Goal: Find specific fact: Find specific fact

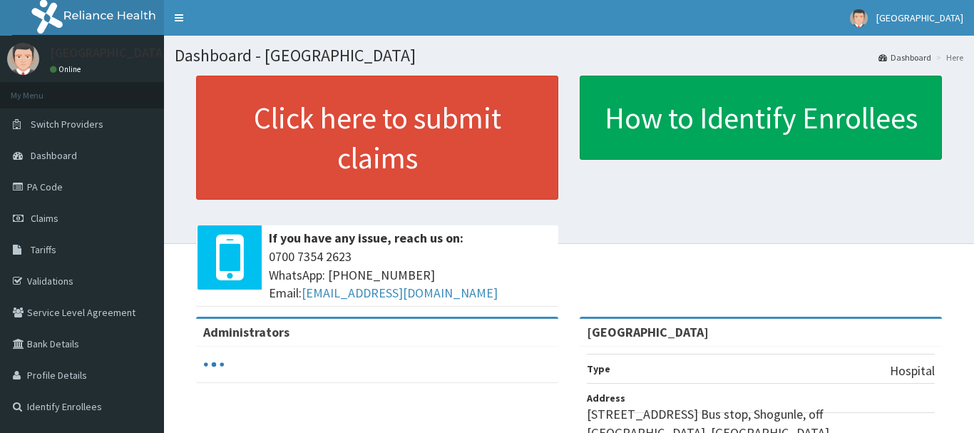
click at [75, 197] on link "PA Code" at bounding box center [82, 186] width 164 height 31
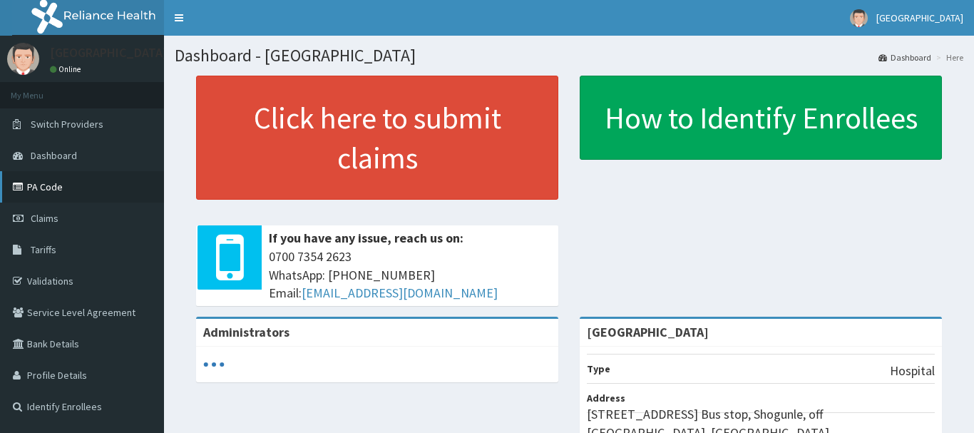
click at [98, 189] on link "PA Code" at bounding box center [82, 186] width 164 height 31
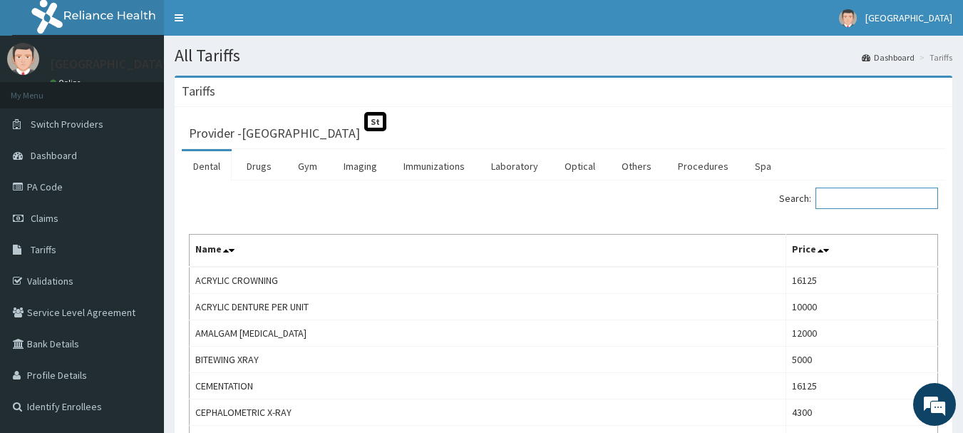
click at [865, 195] on input "Search:" at bounding box center [877, 197] width 123 height 21
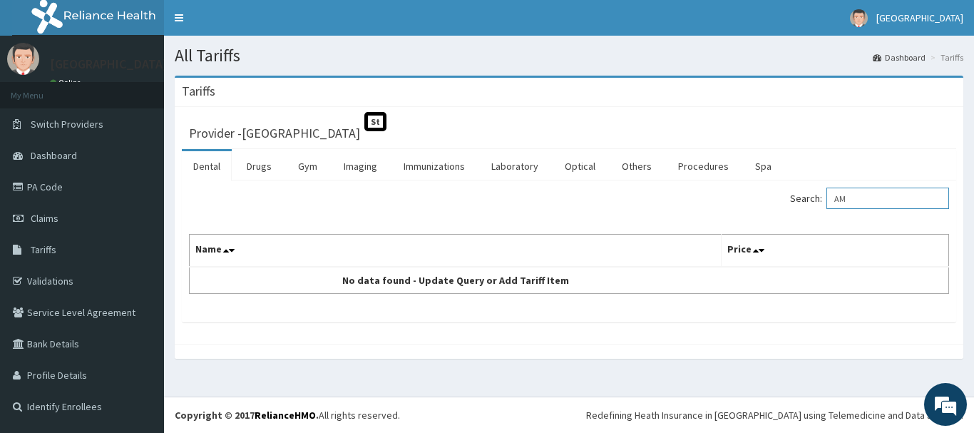
type input "A"
click at [856, 197] on input "AUGUMENTIN" at bounding box center [887, 197] width 123 height 21
click at [902, 194] on input "AURGUMENTIN" at bounding box center [887, 197] width 123 height 21
type input "A"
type input "AMOXICI"
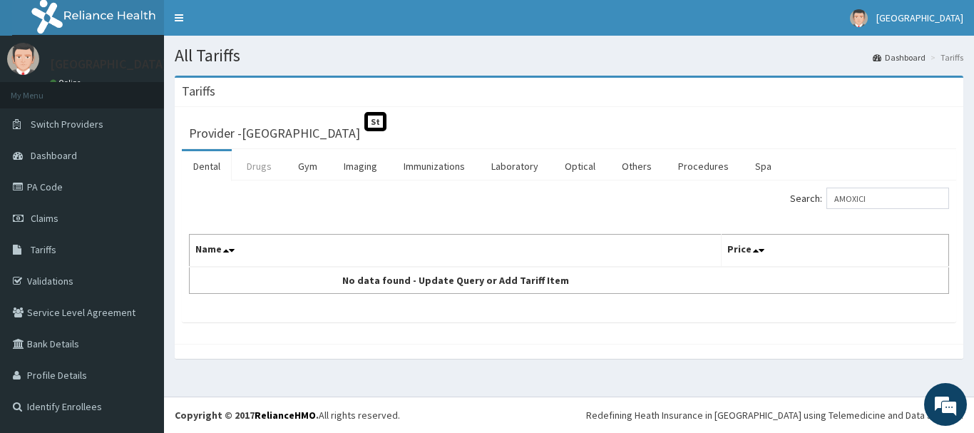
click at [260, 163] on link "Drugs" at bounding box center [259, 166] width 48 height 30
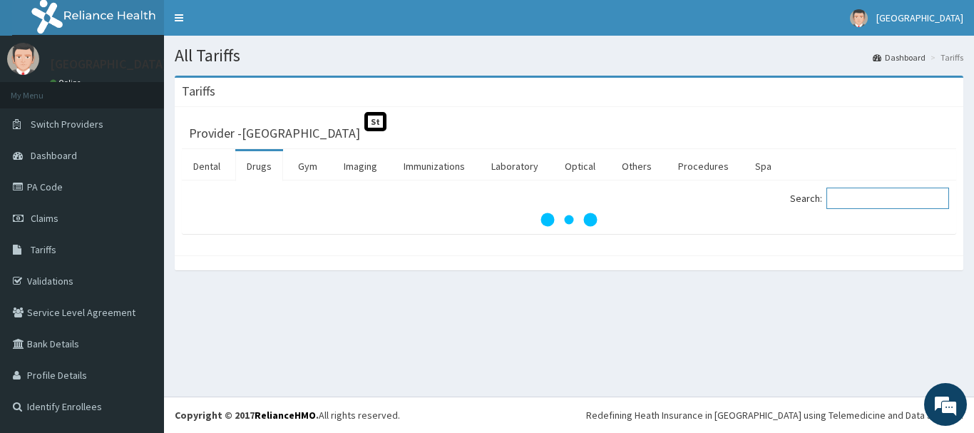
click at [854, 192] on input "Search:" at bounding box center [887, 197] width 123 height 21
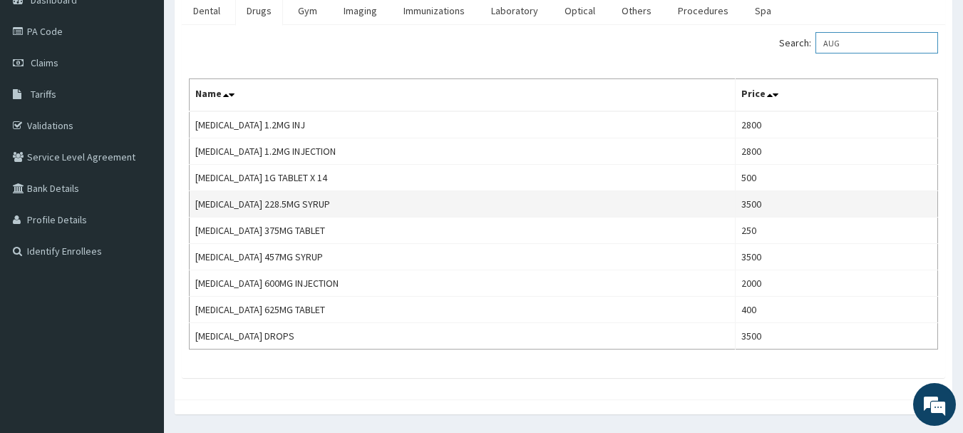
scroll to position [127, 0]
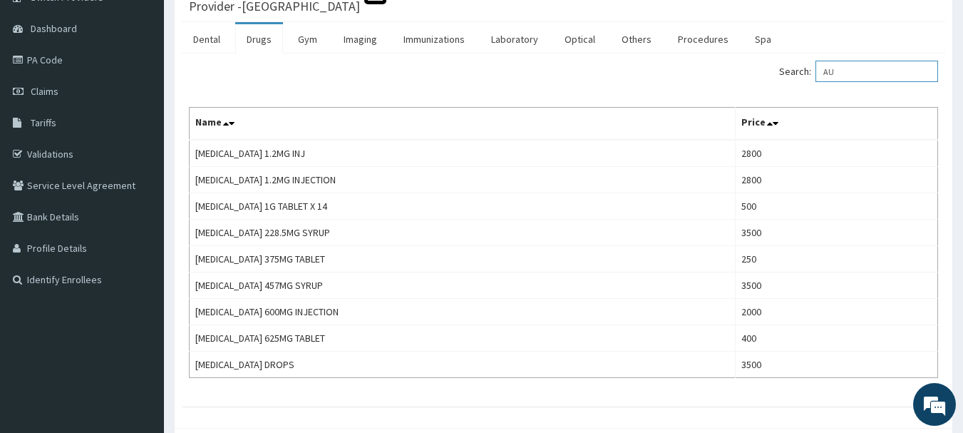
type input "A"
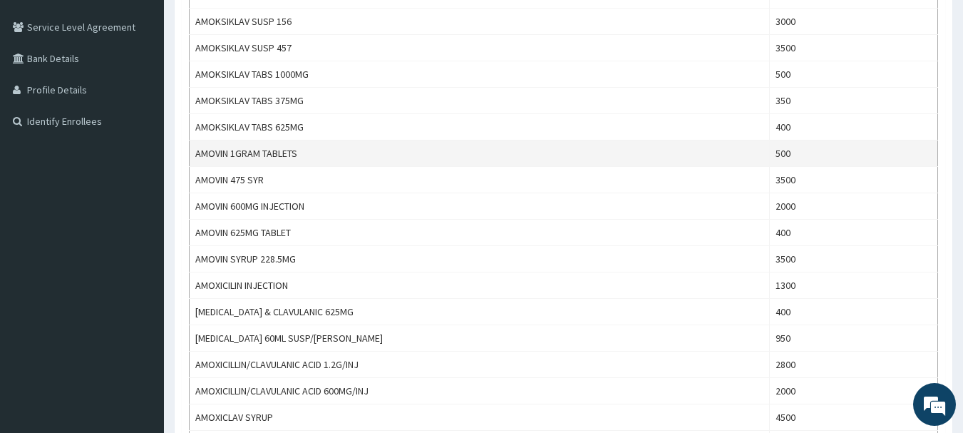
scroll to position [214, 0]
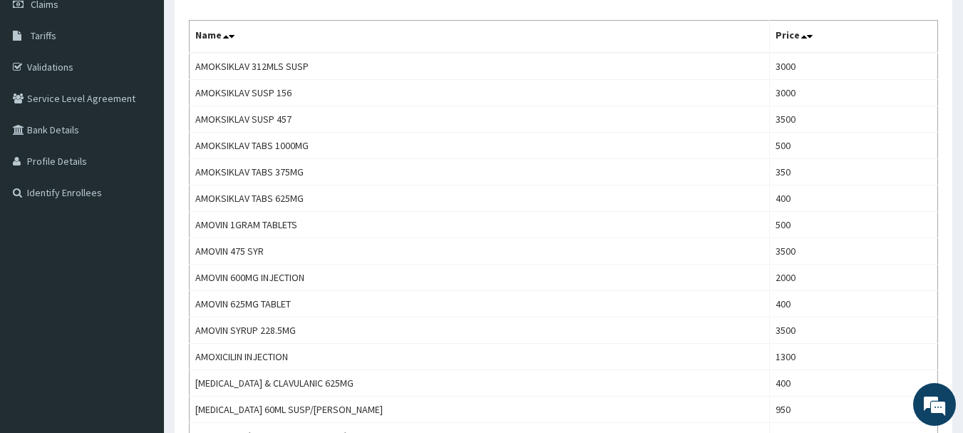
type input "AMOXI"
